Goal: Information Seeking & Learning: Learn about a topic

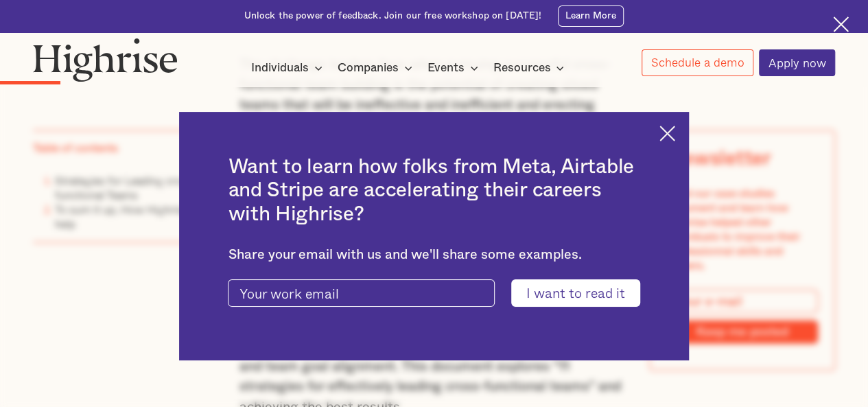
scroll to position [1498, 0]
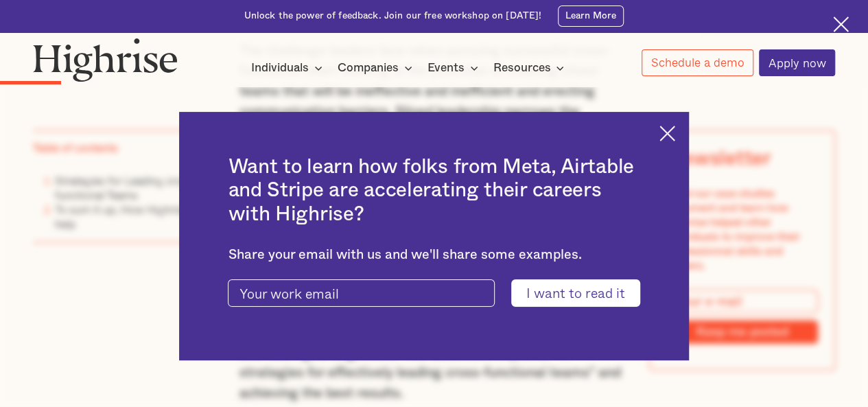
drag, startPoint x: 673, startPoint y: 129, endPoint x: 681, endPoint y: 126, distance: 8.7
click at [673, 128] on img at bounding box center [668, 134] width 16 height 16
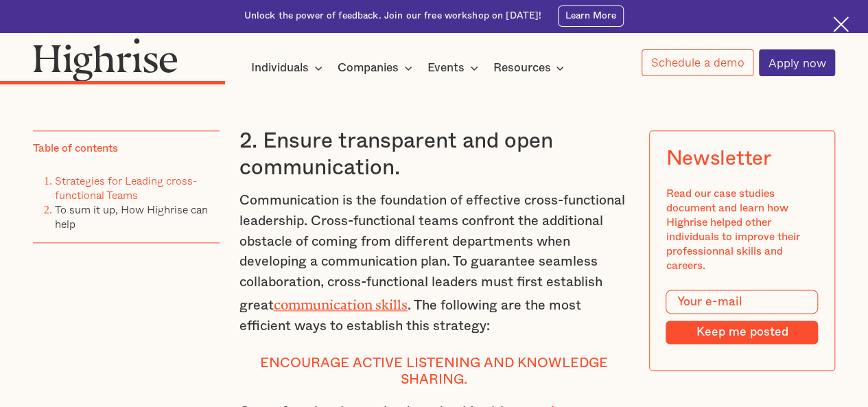
scroll to position [3327, 0]
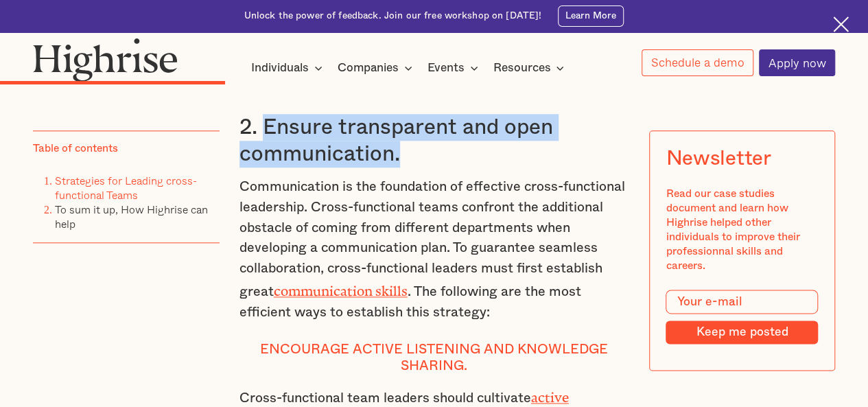
drag, startPoint x: 261, startPoint y: 150, endPoint x: 409, endPoint y: 175, distance: 149.7
click at [409, 168] on h3 "2. Ensure transparent and open communication." at bounding box center [435, 141] width 390 height 54
copy h3 "Ensure transparent and open communication."
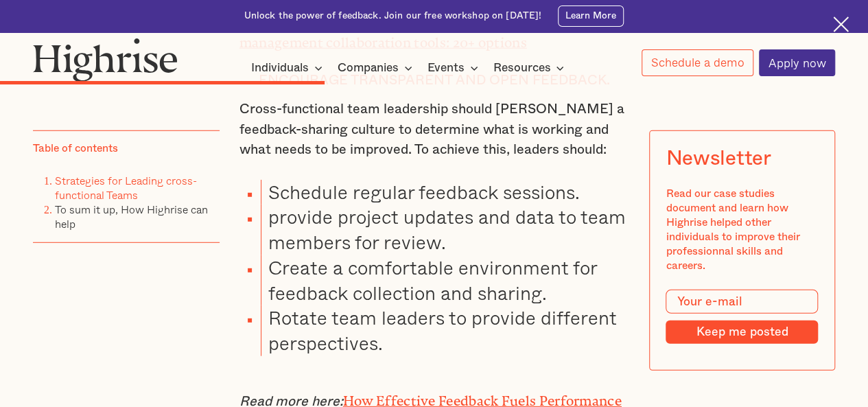
scroll to position [4439, 0]
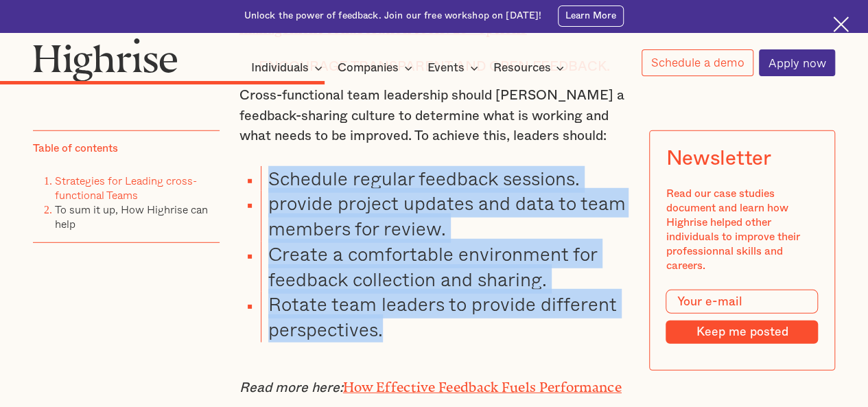
drag, startPoint x: 382, startPoint y: 344, endPoint x: 272, endPoint y: 189, distance: 190.0
click at [272, 189] on ul "Schedule regular feedback sessions. provide project updates and data to team me…" at bounding box center [426, 254] width 406 height 176
copy ul "chedule regular feedback sessions. provide project updates and data to team mem…"
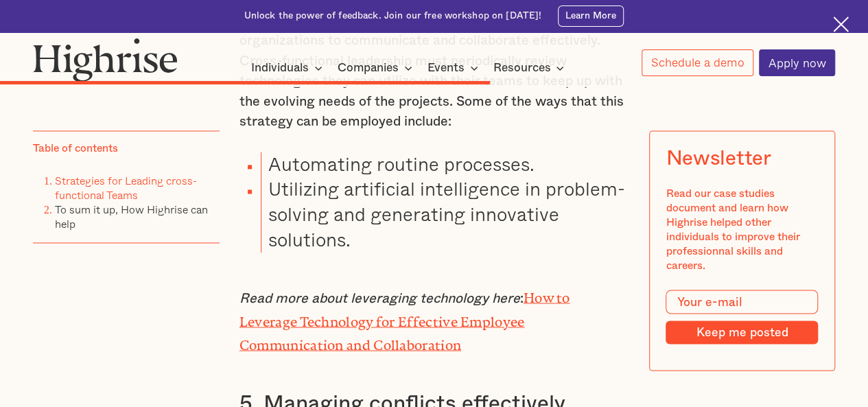
scroll to position [6196, 0]
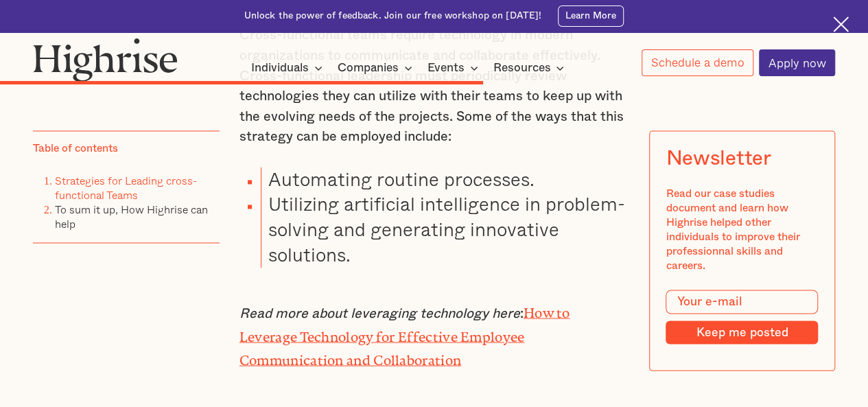
click at [354, 267] on li "Utilizing artificial intelligence in problem-solving and generating innovative …" at bounding box center [445, 228] width 368 height 75
